Goal: Transaction & Acquisition: Obtain resource

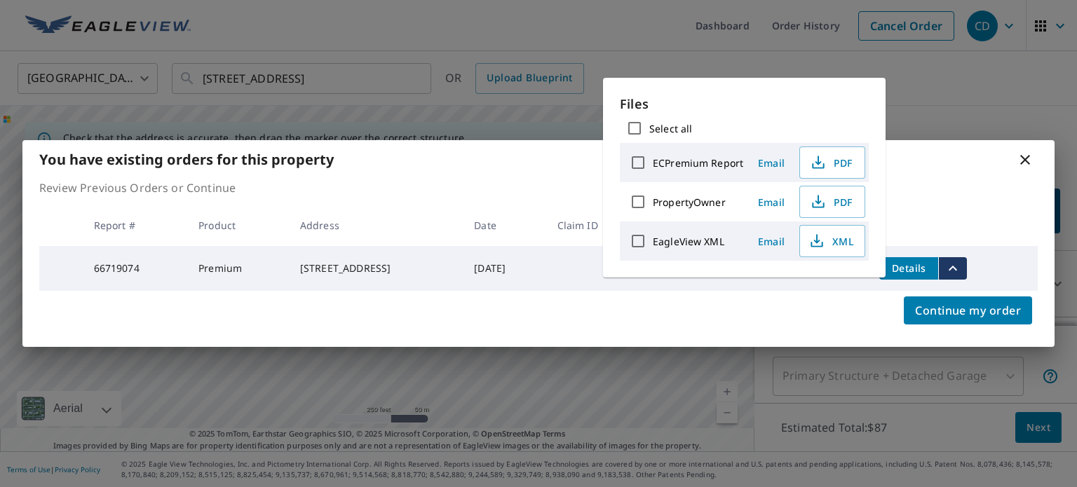
click at [1031, 162] on icon at bounding box center [1025, 159] width 17 height 17
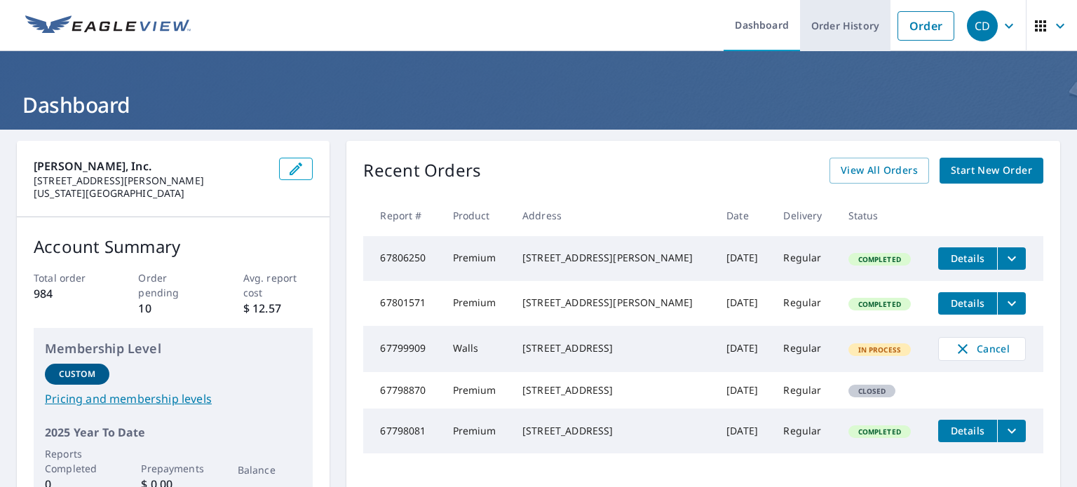
click at [852, 22] on link "Order History" at bounding box center [845, 25] width 90 height 51
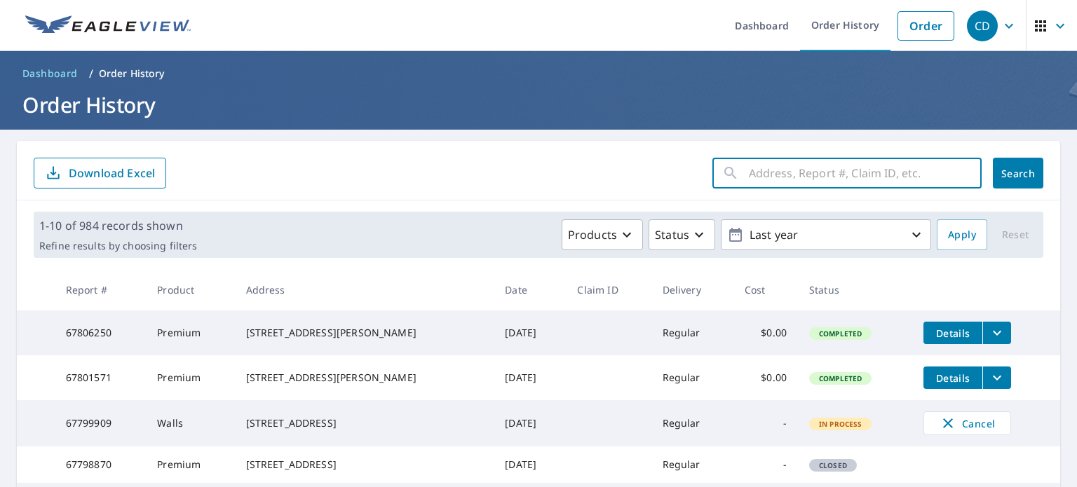
click at [768, 171] on input "text" at bounding box center [865, 173] width 233 height 39
type input "7 river valley"
click button "Search" at bounding box center [1018, 173] width 50 height 31
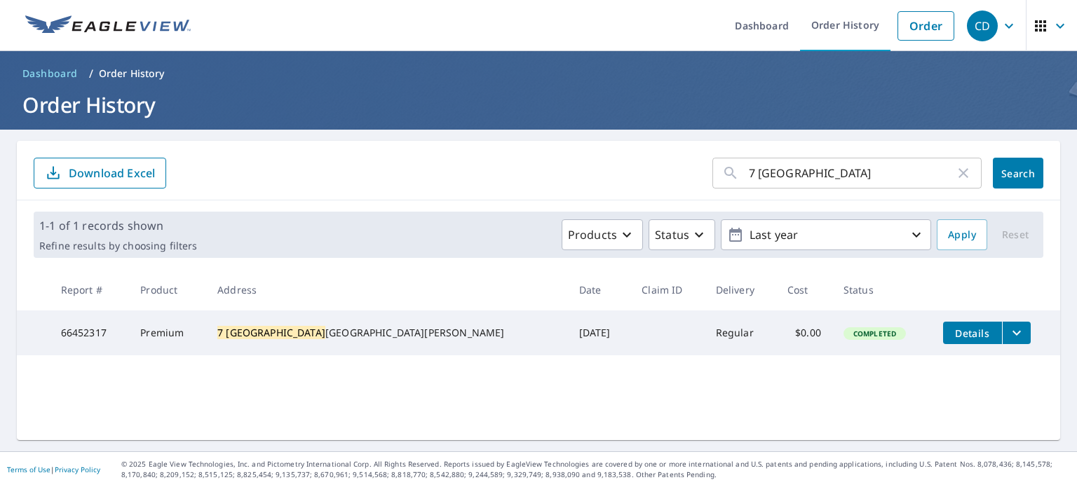
click at [1008, 336] on icon "filesDropdownBtn-66452317" at bounding box center [1016, 333] width 17 height 17
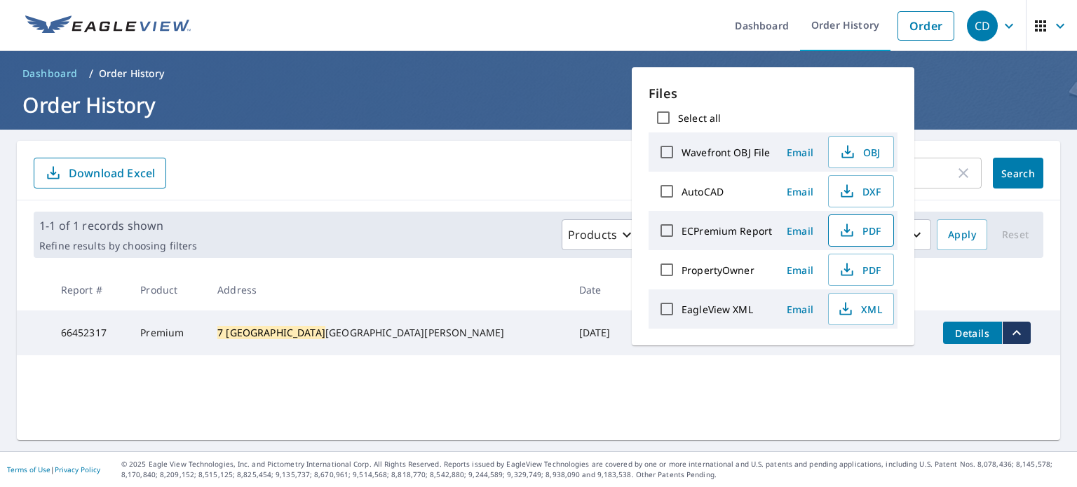
click at [851, 227] on icon "button" at bounding box center [847, 230] width 17 height 17
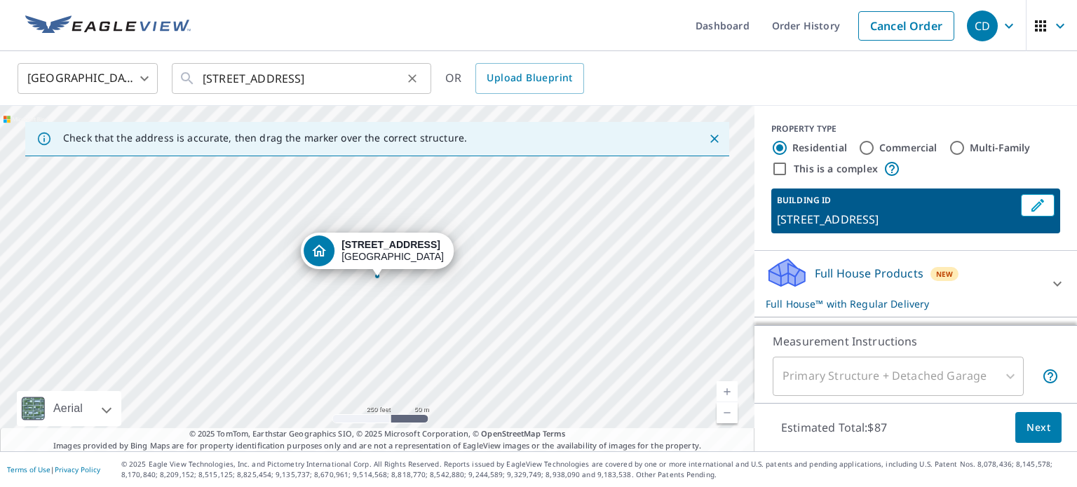
click at [413, 78] on icon "Clear" at bounding box center [412, 79] width 14 height 14
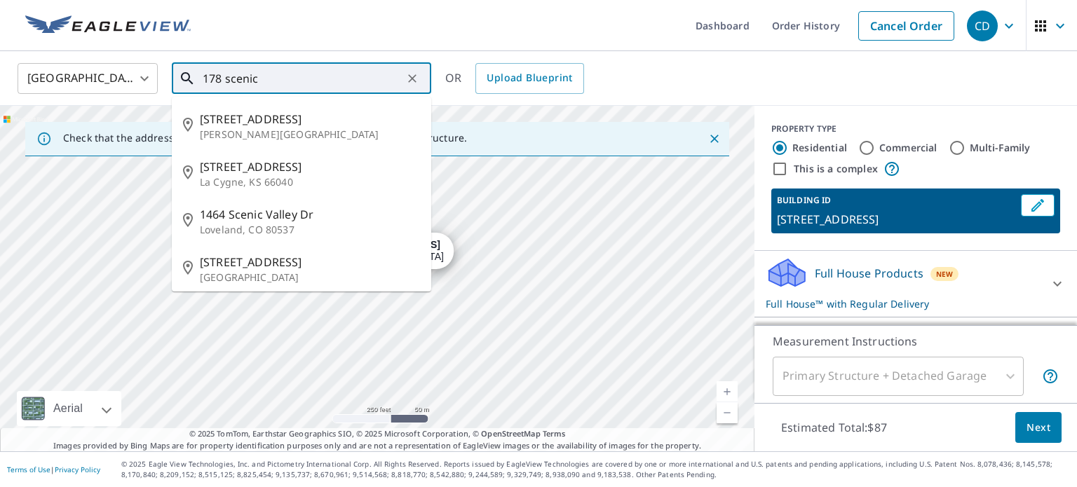
click at [341, 82] on input "178 scenic" at bounding box center [303, 78] width 200 height 39
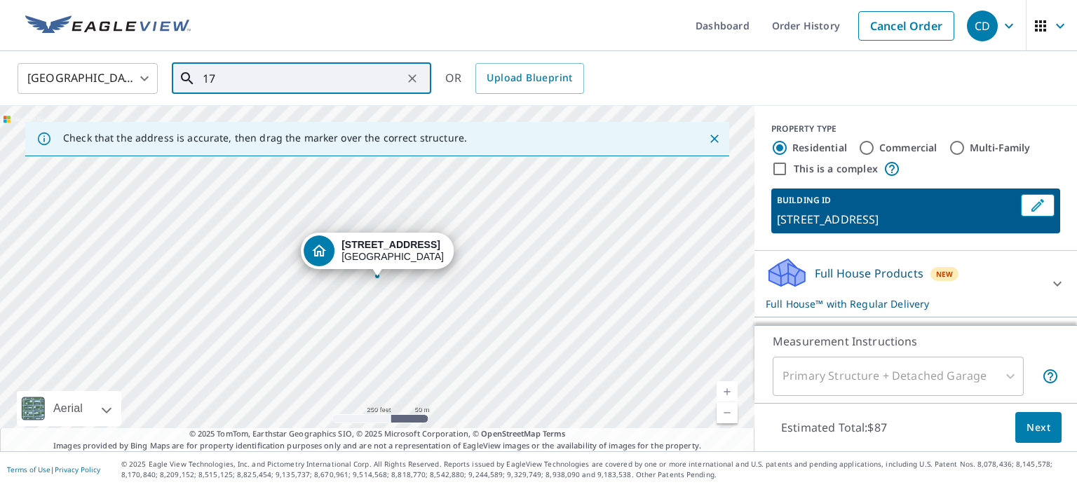
type input "1"
paste input "[STREET_ADDRESS][PERSON_NAME]"
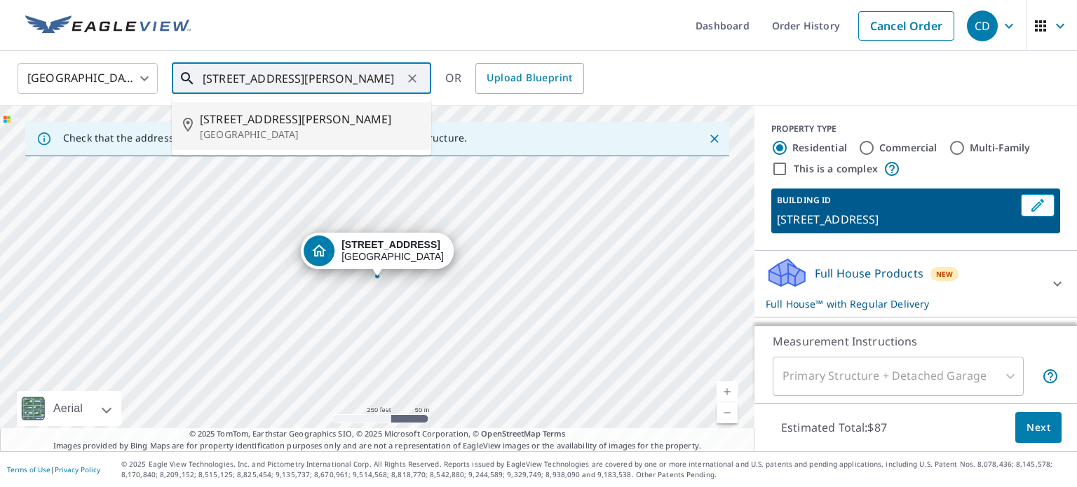
click at [314, 134] on p "[GEOGRAPHIC_DATA]" at bounding box center [310, 135] width 220 height 14
type input "[STREET_ADDRESS][PERSON_NAME]"
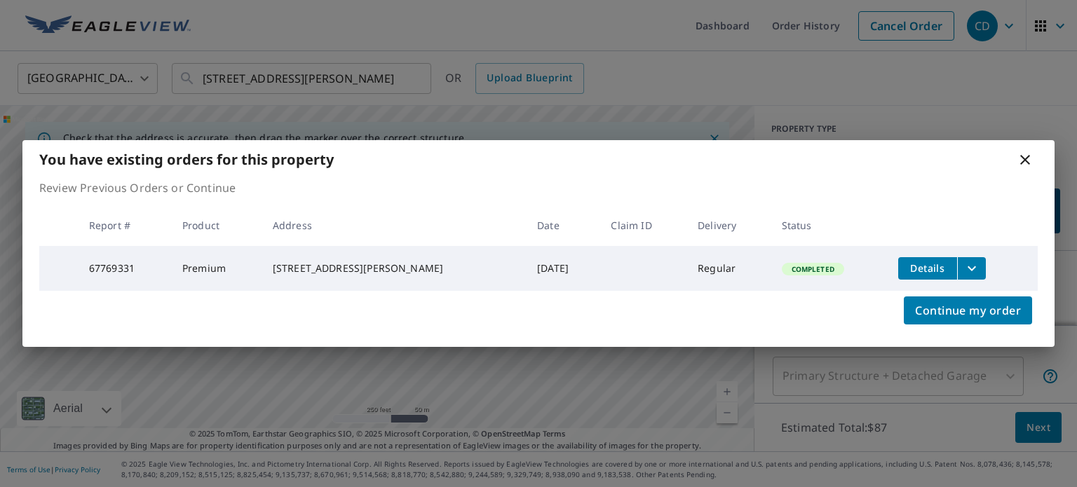
click at [963, 262] on icon "filesDropdownBtn-67769331" at bounding box center [971, 268] width 17 height 17
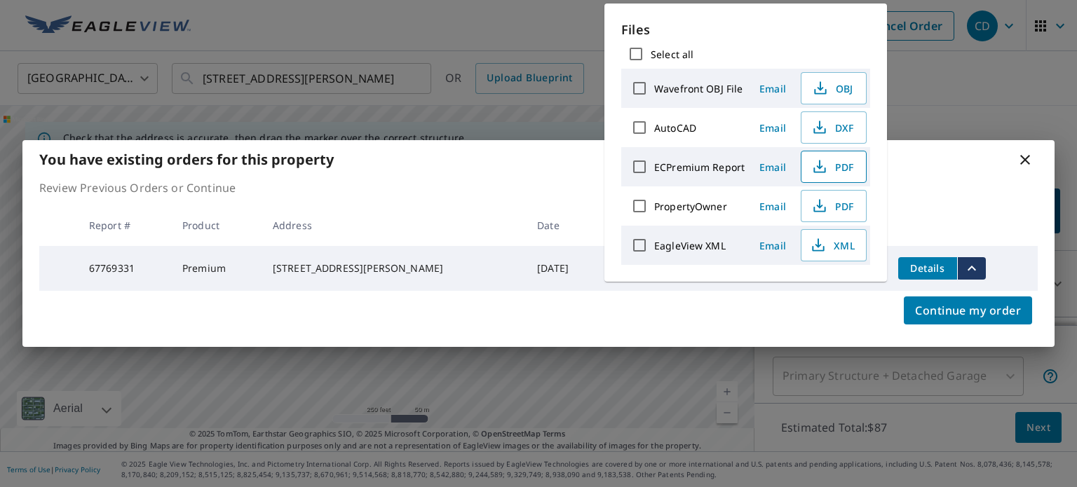
click at [815, 163] on icon "button" at bounding box center [819, 166] width 17 height 17
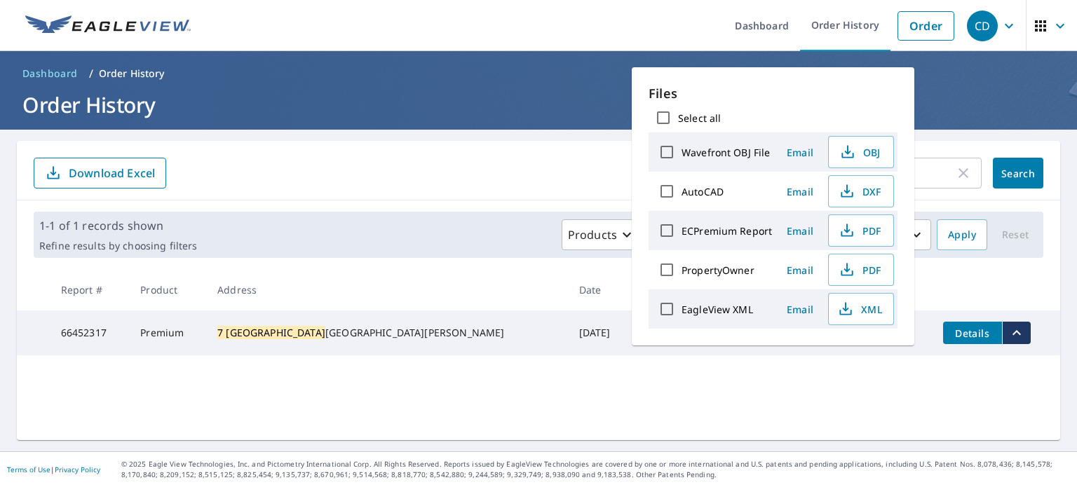
click at [341, 151] on div "7 river valley ​ Search Download Excel" at bounding box center [538, 171] width 1043 height 60
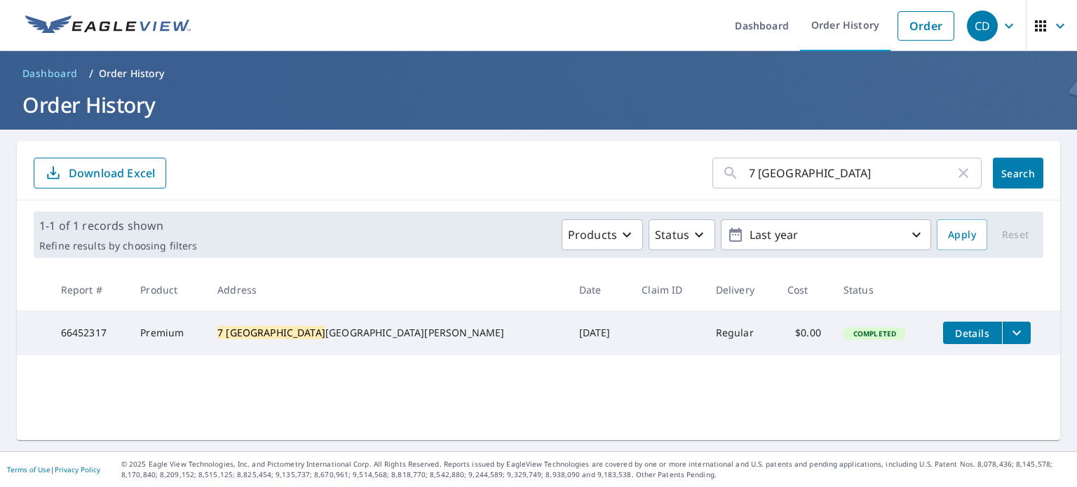
click at [1008, 337] on icon "filesDropdownBtn-66452317" at bounding box center [1016, 333] width 17 height 17
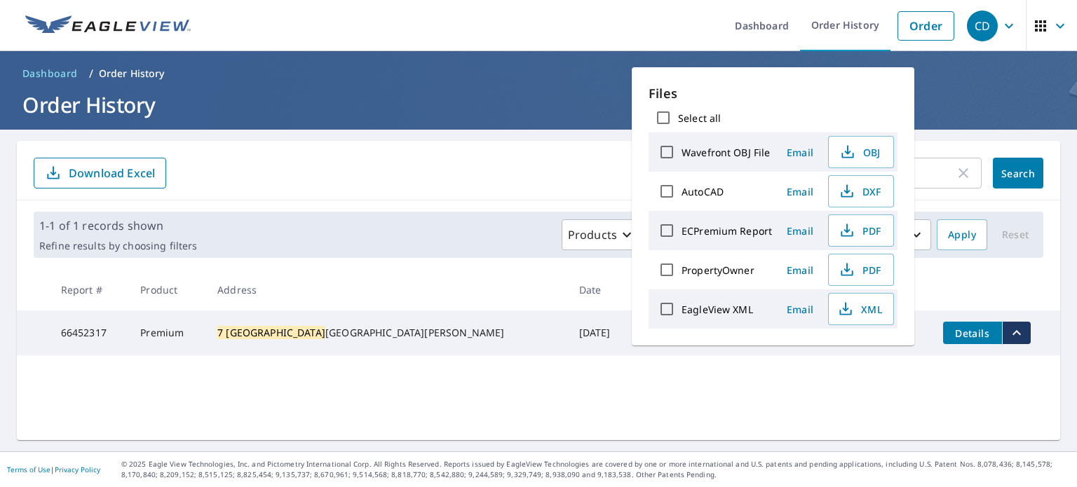
click at [652, 395] on div "7 river valley ​ Search Download Excel 1-1 of 1 records shown Refine results by…" at bounding box center [538, 290] width 1043 height 299
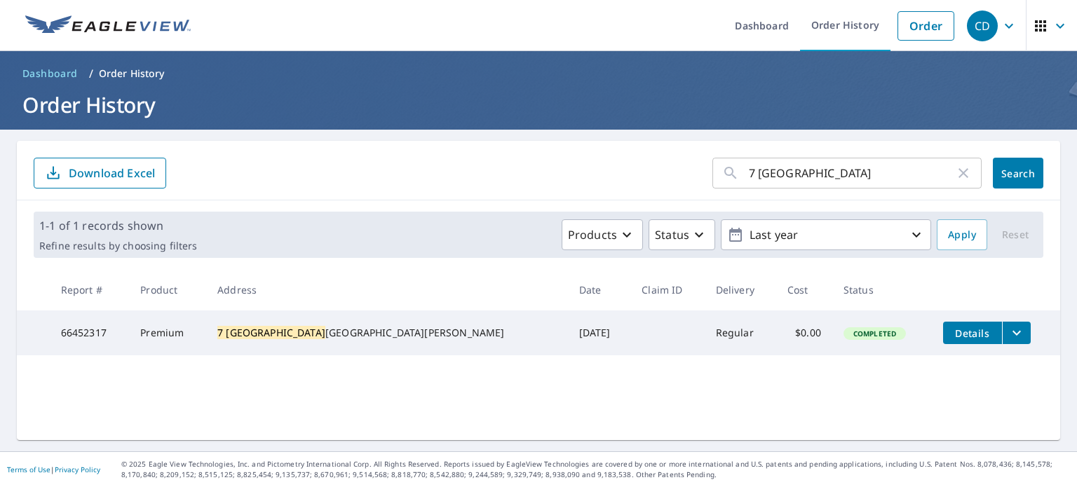
click at [1008, 330] on icon "filesDropdownBtn-66452317" at bounding box center [1016, 333] width 17 height 17
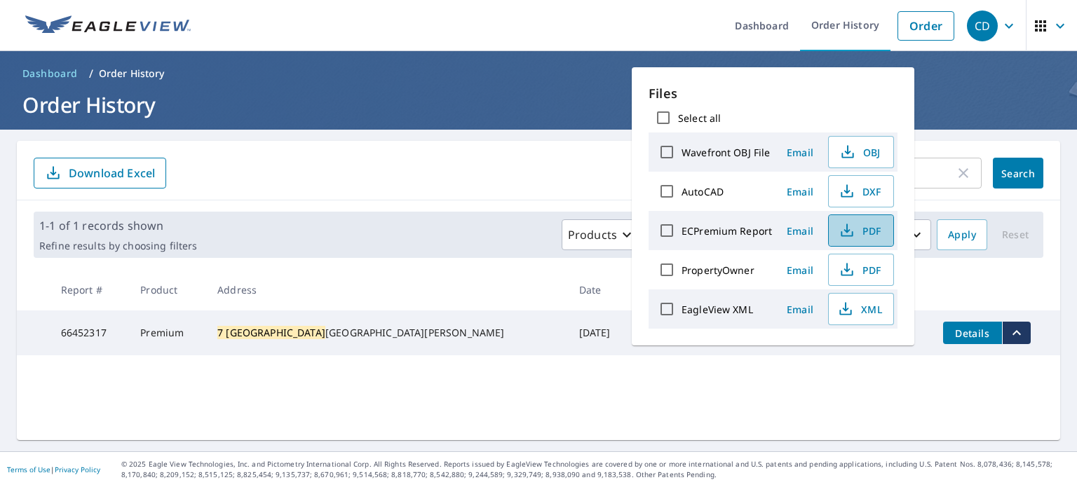
click at [846, 235] on icon "button" at bounding box center [847, 234] width 12 height 6
click at [413, 8] on ul "Dashboard Order History Order" at bounding box center [580, 25] width 762 height 51
